Goal: Task Accomplishment & Management: Use online tool/utility

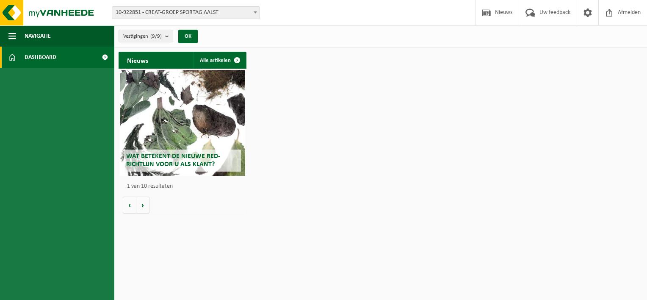
click at [80, 61] on link "Dashboard" at bounding box center [57, 57] width 114 height 21
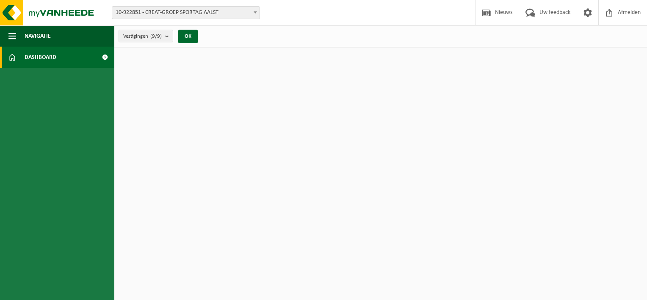
click at [102, 58] on span at bounding box center [104, 57] width 19 height 21
click at [105, 58] on span at bounding box center [104, 57] width 19 height 21
click at [186, 36] on button "OK" at bounding box center [187, 37] width 19 height 14
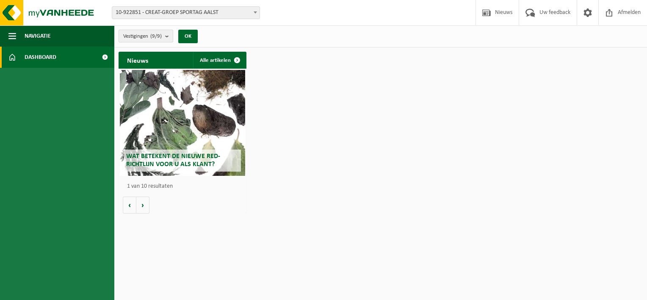
click at [164, 37] on button "Vestigingen (9/9)" at bounding box center [146, 36] width 55 height 13
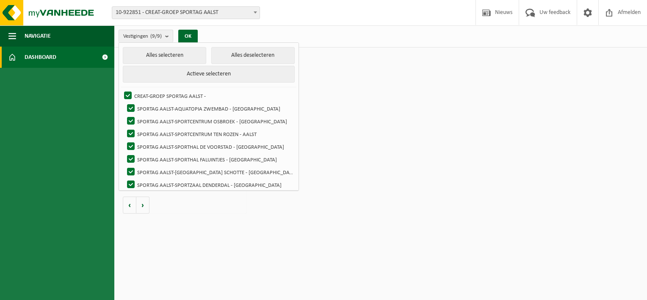
click at [211, 13] on span "10-922851 - CREAT-GROEP SPORTAG AALST" at bounding box center [185, 13] width 147 height 12
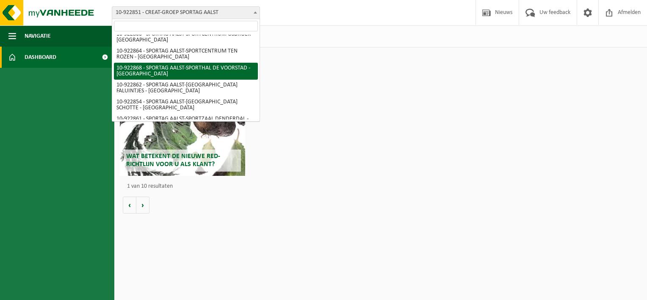
scroll to position [62, 0]
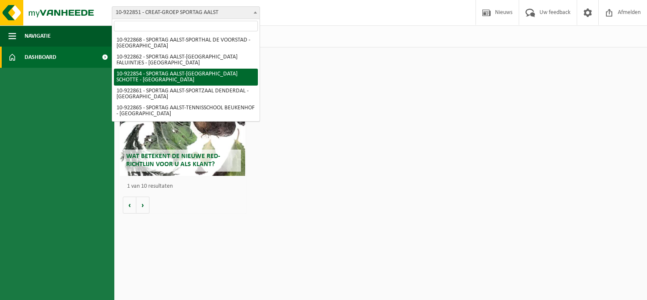
select select "130724"
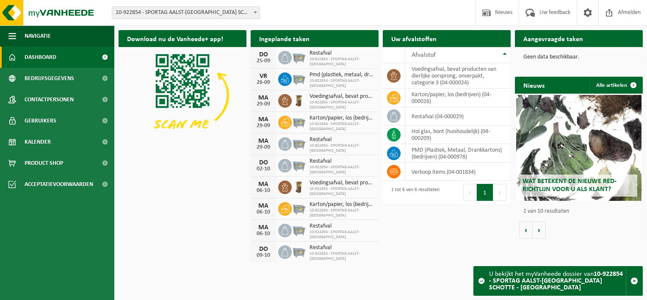
click at [243, 14] on span "10-922854 - SPORTAG AALST-[GEOGRAPHIC_DATA] SCHOTTE - [GEOGRAPHIC_DATA]" at bounding box center [185, 13] width 147 height 12
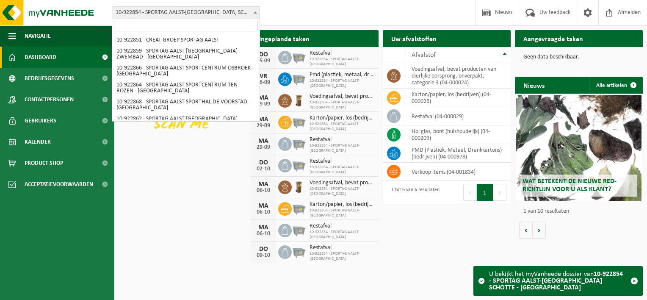
scroll to position [62, 0]
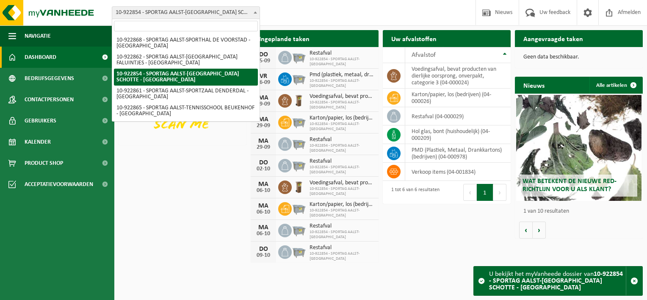
click at [243, 14] on span "10-922854 - SPORTAG AALST-[GEOGRAPHIC_DATA] SCHOTTE - [GEOGRAPHIC_DATA]" at bounding box center [185, 13] width 147 height 12
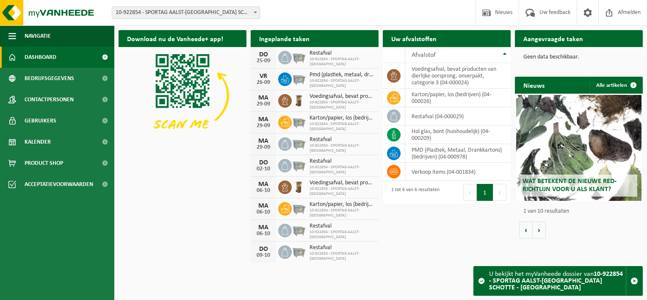
click at [243, 14] on span "10-922854 - SPORTAG AALST-[GEOGRAPHIC_DATA] SCHOTTE - [GEOGRAPHIC_DATA]" at bounding box center [185, 13] width 147 height 12
click at [221, 166] on div "Download nu de Vanheede+ app! Verberg Ingeplande taken Bekijk uw kalender DO 25…" at bounding box center [380, 146] width 528 height 240
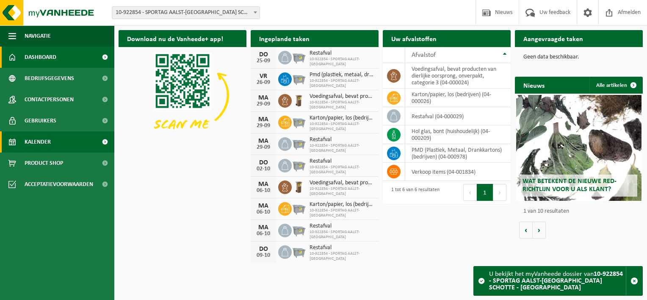
click at [63, 138] on link "Kalender" at bounding box center [57, 141] width 114 height 21
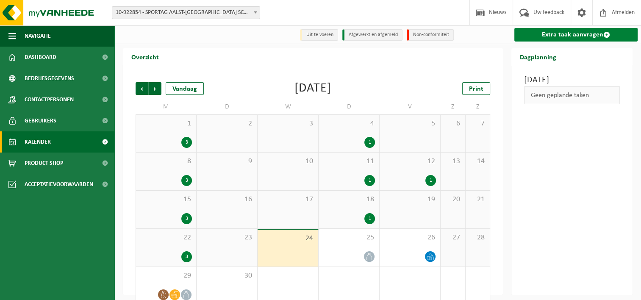
click at [582, 33] on link "Extra taak aanvragen" at bounding box center [575, 35] width 123 height 14
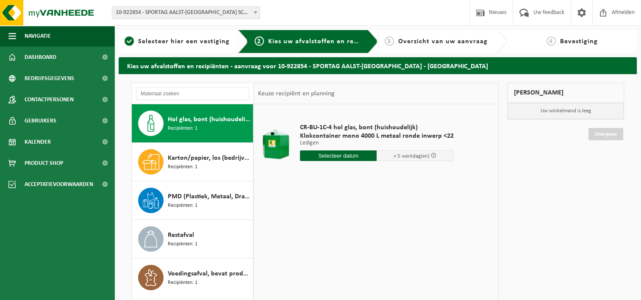
click at [344, 157] on input "text" at bounding box center [338, 155] width 77 height 11
click at [395, 171] on icon at bounding box center [396, 175] width 14 height 14
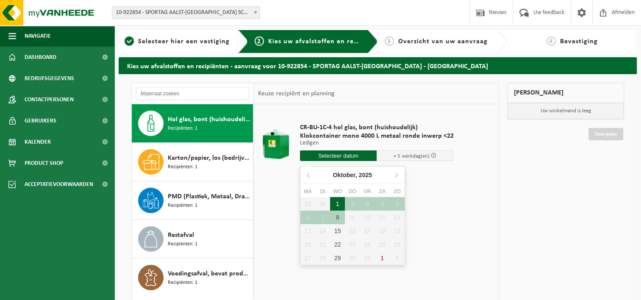
click at [339, 199] on div "1" at bounding box center [337, 204] width 15 height 14
type input "Van [DATE]"
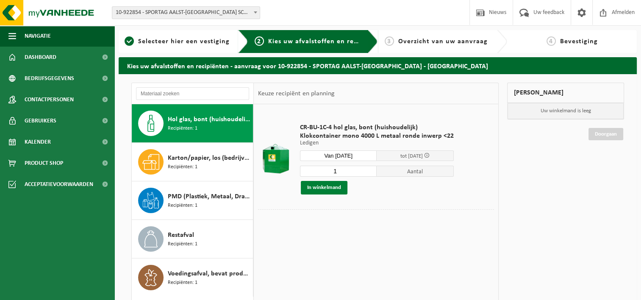
click at [329, 184] on button "In winkelmand" at bounding box center [324, 188] width 47 height 14
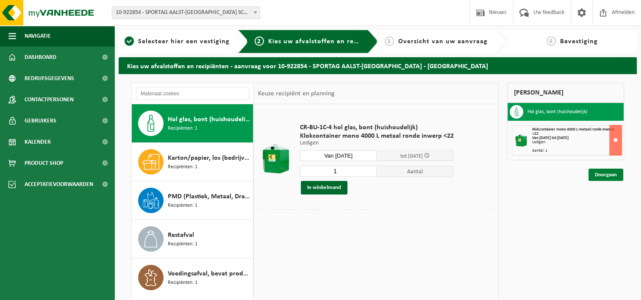
click at [596, 174] on link "Doorgaan" at bounding box center [605, 175] width 35 height 12
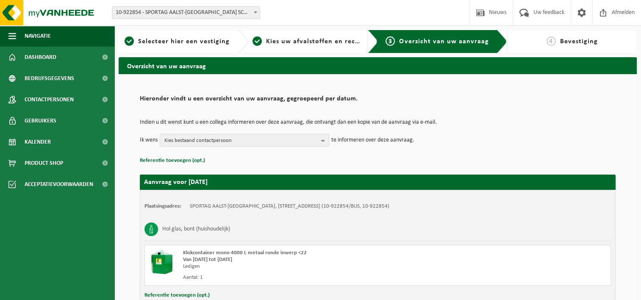
scroll to position [63, 0]
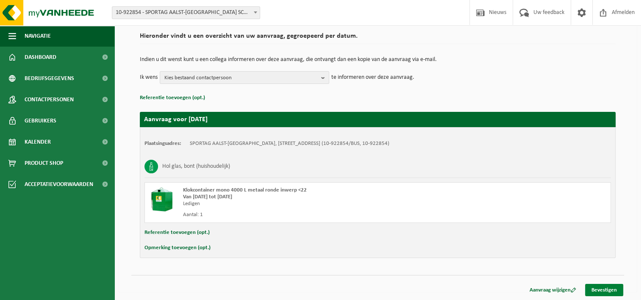
click at [618, 290] on link "Bevestigen" at bounding box center [604, 290] width 38 height 12
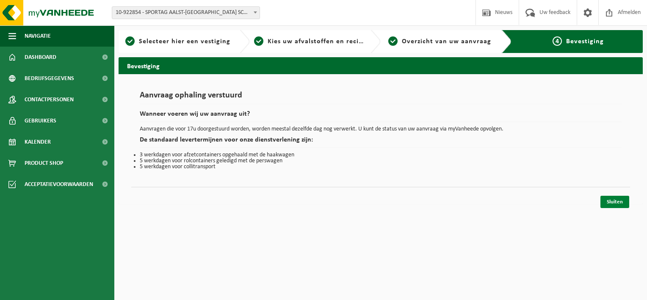
click at [614, 196] on link "Sluiten" at bounding box center [614, 202] width 29 height 12
